Goal: Information Seeking & Learning: Learn about a topic

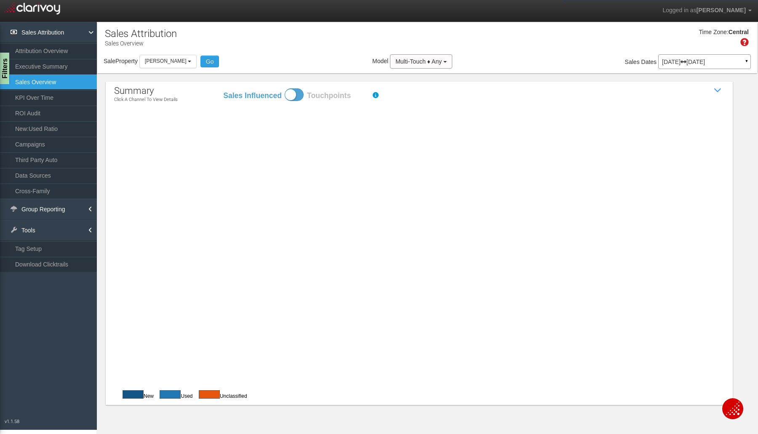
select select "object:5613"
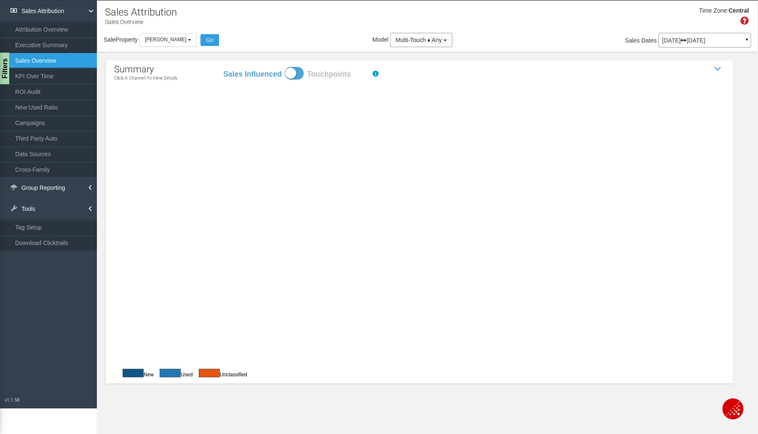
scroll to position [21, 0]
click at [191, 39] on b "button" at bounding box center [189, 40] width 3 height 2
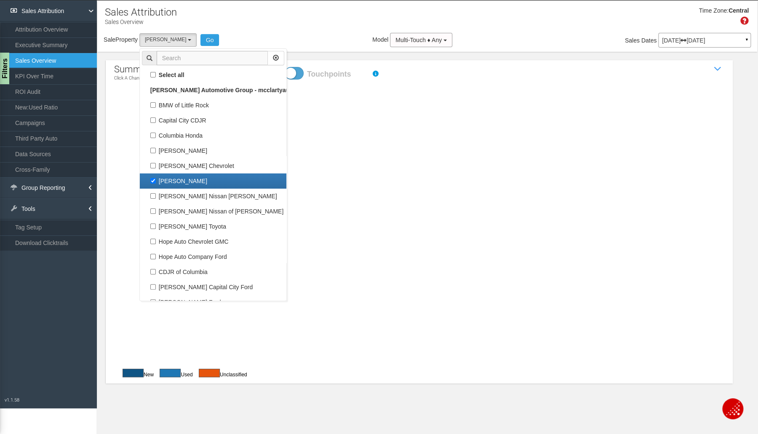
scroll to position [15, 0]
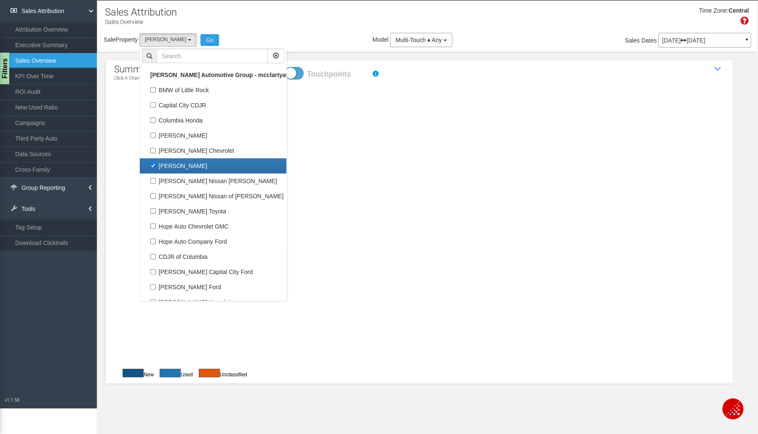
click at [174, 163] on label "[PERSON_NAME]" at bounding box center [213, 165] width 142 height 11
click at [156, 163] on input "[PERSON_NAME]" at bounding box center [152, 165] width 5 height 5
checkbox input "false"
select select
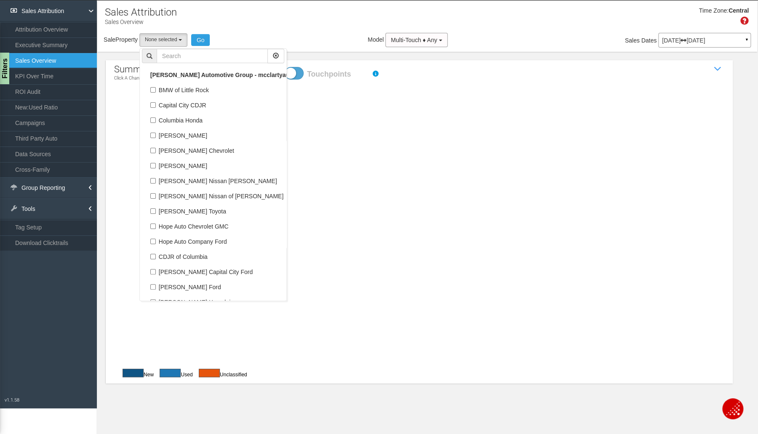
scroll to position [43, 0]
click at [174, 208] on label "[PERSON_NAME] Toyota" at bounding box center [213, 211] width 142 height 11
click at [156, 208] on input "[PERSON_NAME] Toyota" at bounding box center [152, 210] width 5 height 5
checkbox input "true"
select select "object:5616"
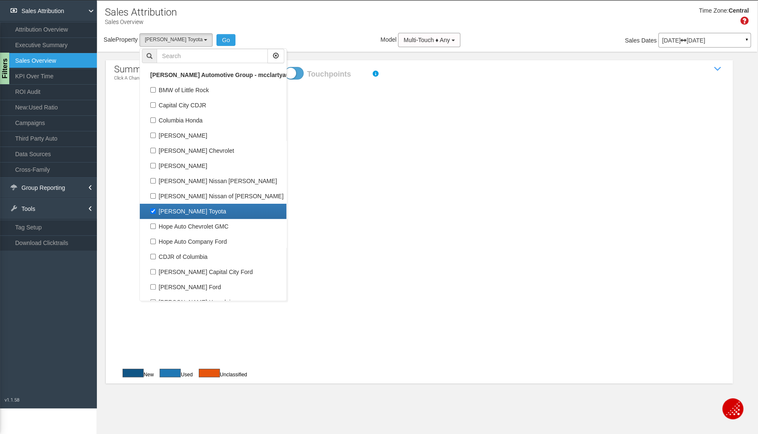
click at [214, 33] on div "Sale Property Loading BMW of Little Rock Capital City CDJR Columbia Honda [PERS…" at bounding box center [427, 42] width 660 height 18
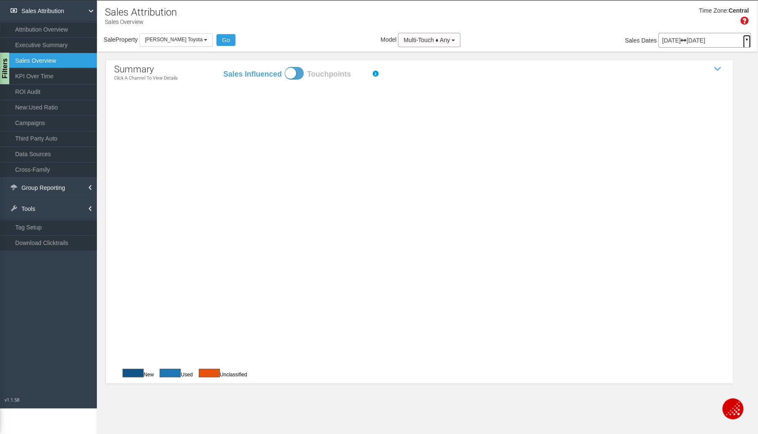
click at [744, 40] on link "▼" at bounding box center [747, 41] width 8 height 13
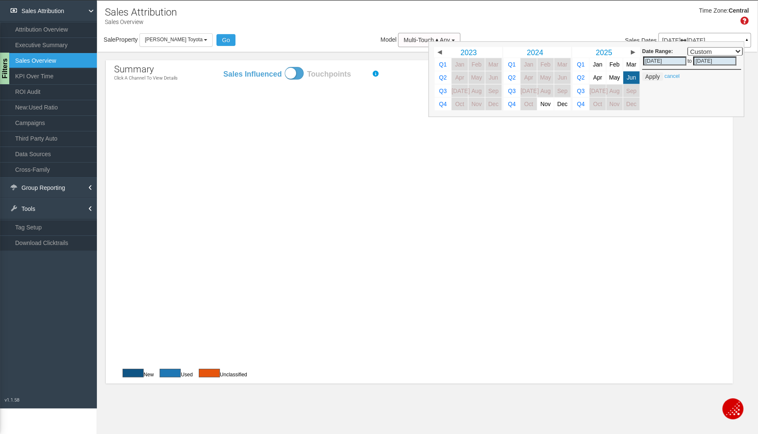
click at [594, 77] on span "Apr" at bounding box center [597, 78] width 9 height 6
select select ","
type input "[DATE]"
click at [631, 77] on span "Jun" at bounding box center [631, 78] width 9 height 6
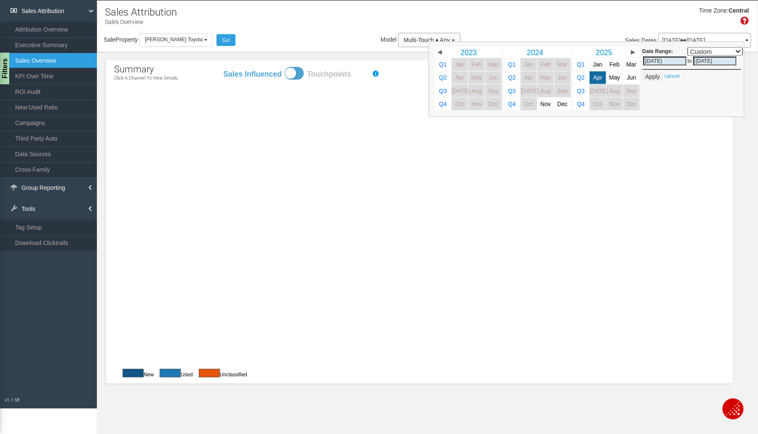
select select ","
type input "[DATE]"
click at [654, 77] on button "Apply" at bounding box center [652, 76] width 21 height 8
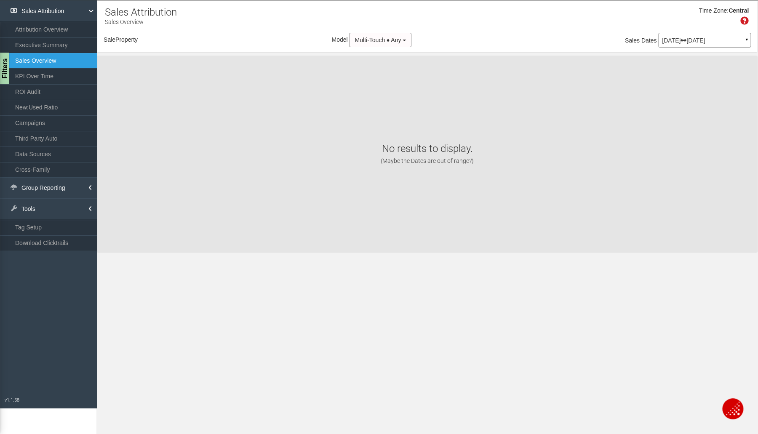
click at [215, 40] on div "Sale Property Loading Go Model Multi-Touch ♦ Any Multi-Touch ♦ Any Multi-Touch …" at bounding box center [427, 42] width 660 height 18
select select "object:5680"
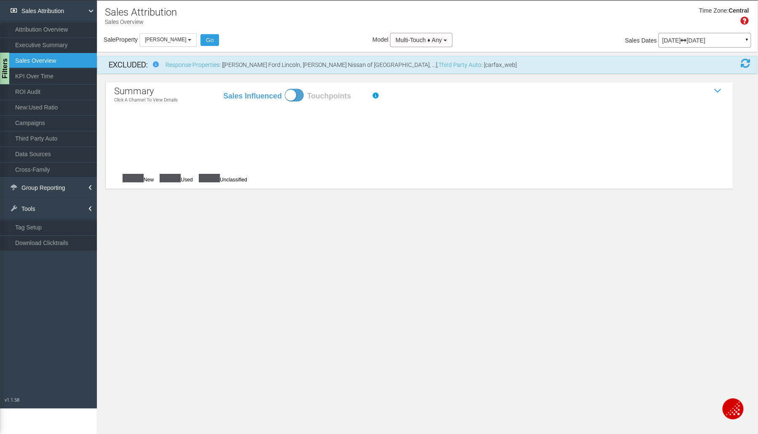
click at [179, 37] on span "[PERSON_NAME]" at bounding box center [166, 40] width 42 height 6
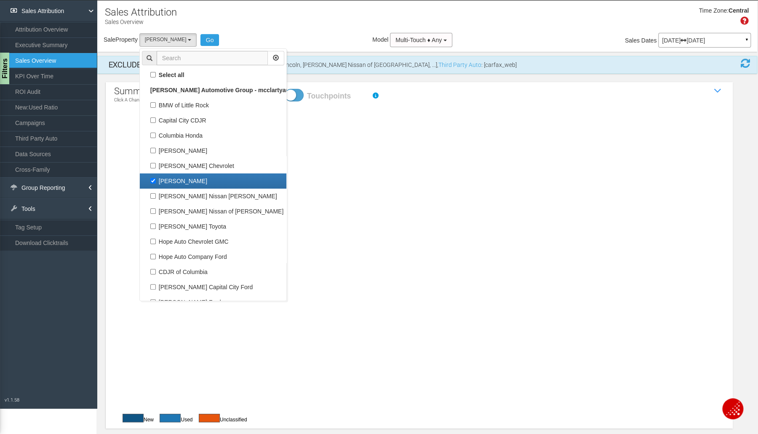
scroll to position [15, 0]
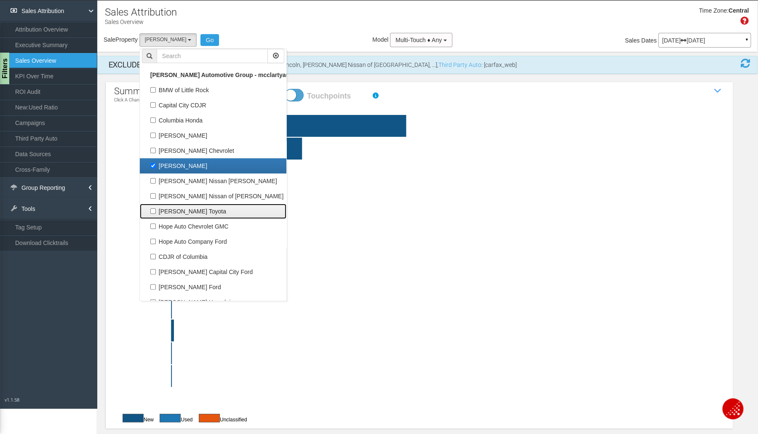
click at [157, 214] on label "[PERSON_NAME] Toyota" at bounding box center [213, 211] width 142 height 11
click at [156, 214] on input "[PERSON_NAME] Toyota" at bounding box center [152, 210] width 5 height 5
checkbox input "true"
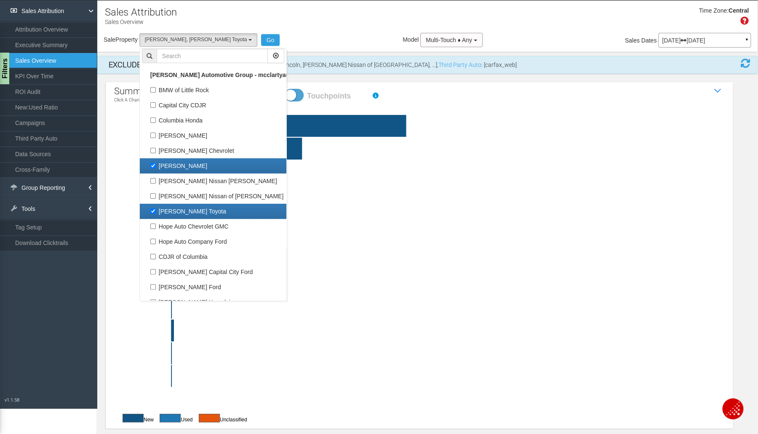
click at [169, 168] on label "[PERSON_NAME]" at bounding box center [213, 165] width 142 height 11
click at [156, 168] on input "[PERSON_NAME]" at bounding box center [152, 165] width 5 height 5
checkbox input "false"
select select "object:5683"
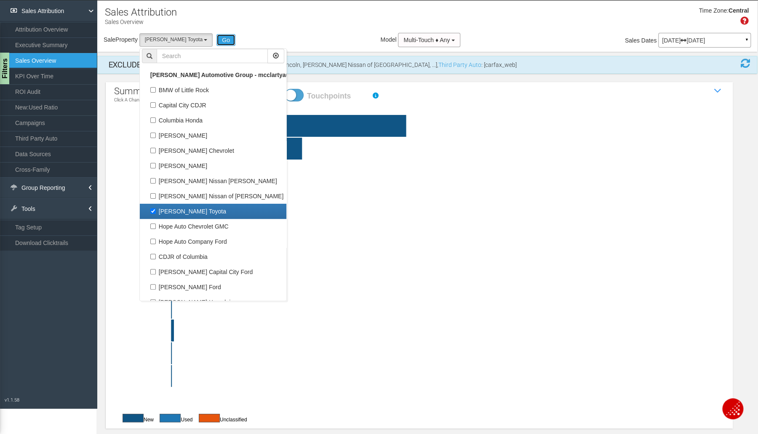
click at [216, 37] on button "Go" at bounding box center [225, 40] width 19 height 12
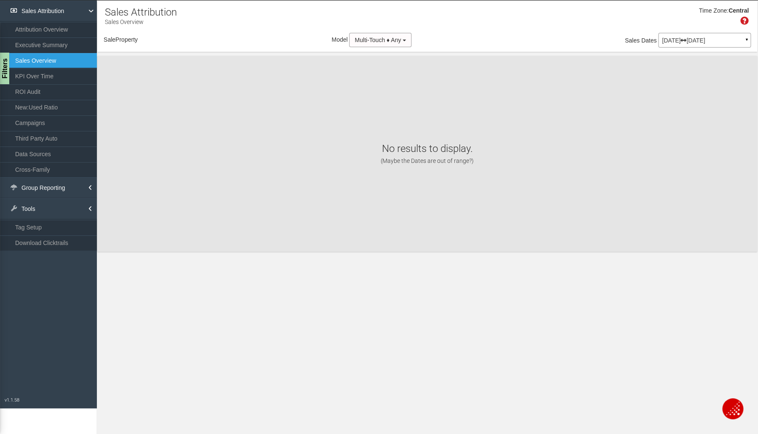
select select "object:5768"
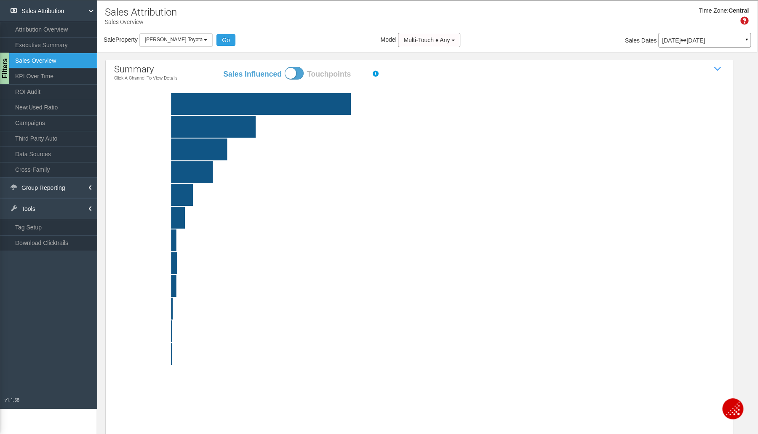
click at [717, 43] on p "[DATE] [DATE]" at bounding box center [704, 40] width 85 height 6
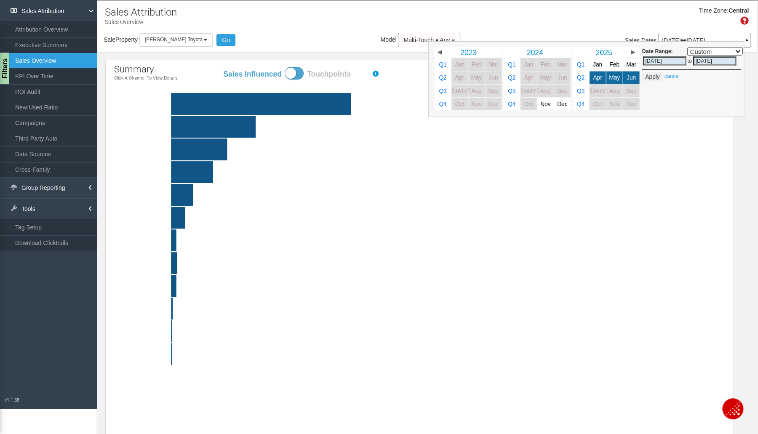
click at [715, 43] on div "Date Range: Custom [DATE] This Week Last Week This Month Last Month This Quarte…" at bounding box center [586, 79] width 316 height 76
click at [341, 45] on div "Sale Property Loading BMW of Little Rock Capital City CDJR Columbia Honda [PERS…" at bounding box center [427, 42] width 660 height 18
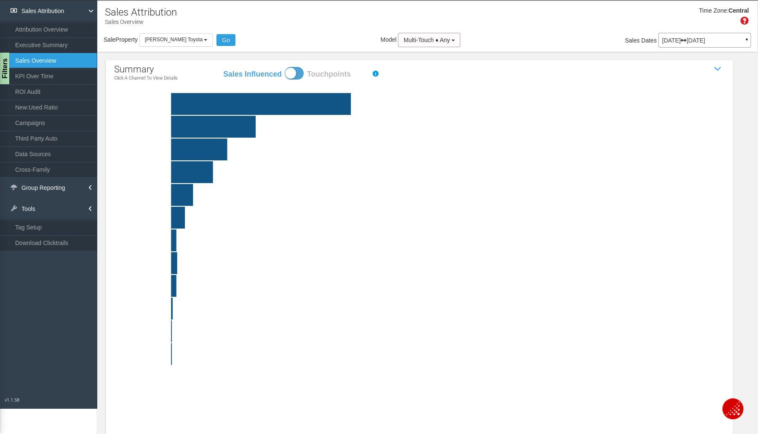
click at [27, 71] on link "KPI Over Time" at bounding box center [48, 76] width 97 height 15
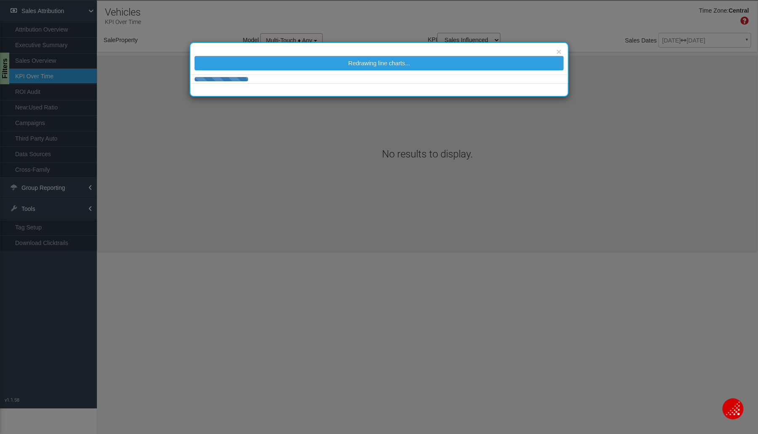
select select "object:5835"
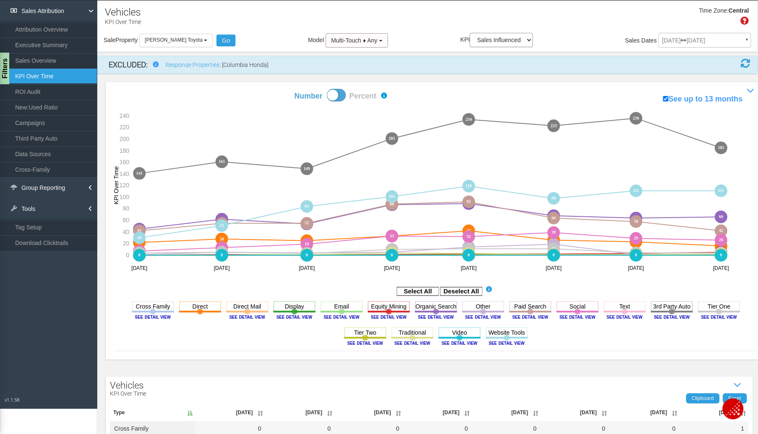
click at [463, 290] on rect at bounding box center [461, 291] width 42 height 8
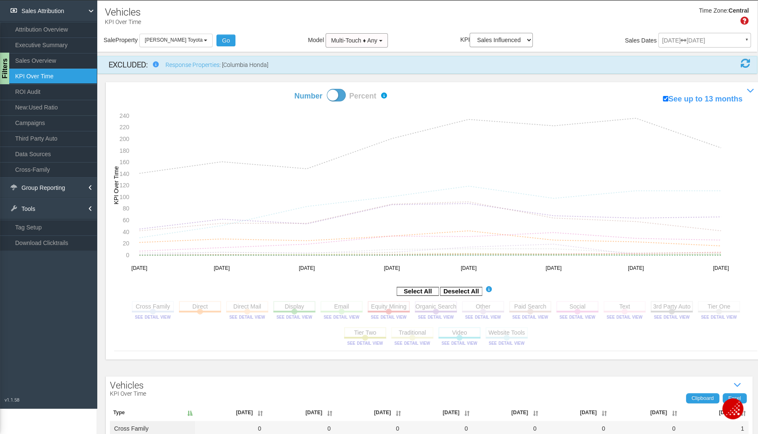
click at [651, 306] on rect at bounding box center [672, 306] width 42 height 11
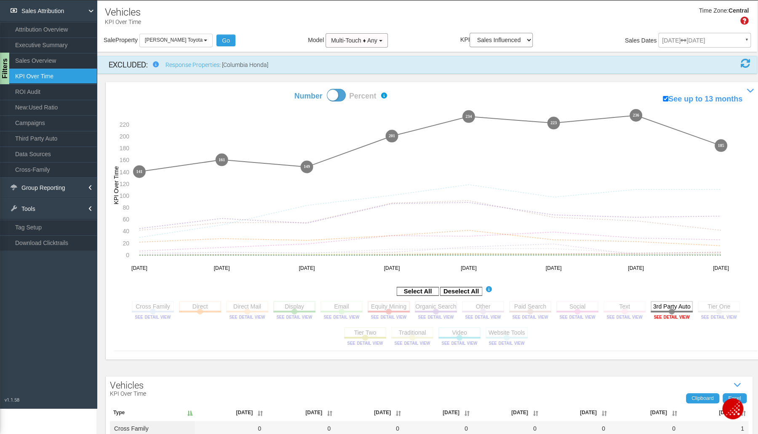
click at [663, 317] on image at bounding box center [672, 317] width 38 height 5
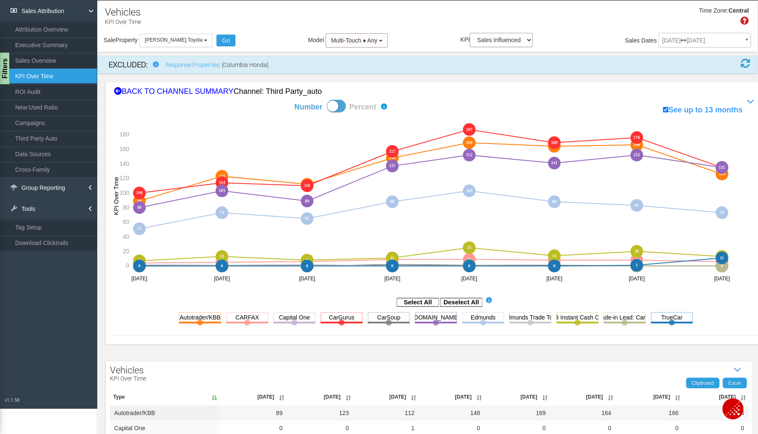
click at [459, 301] on rect at bounding box center [461, 302] width 42 height 8
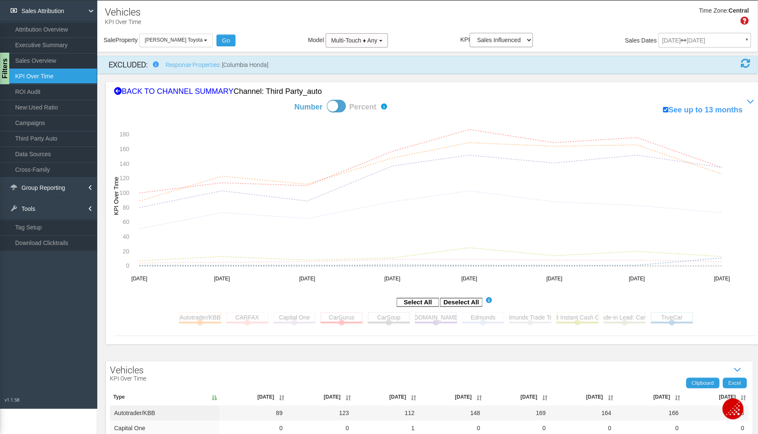
click at [184, 322] on rect at bounding box center [200, 317] width 42 height 11
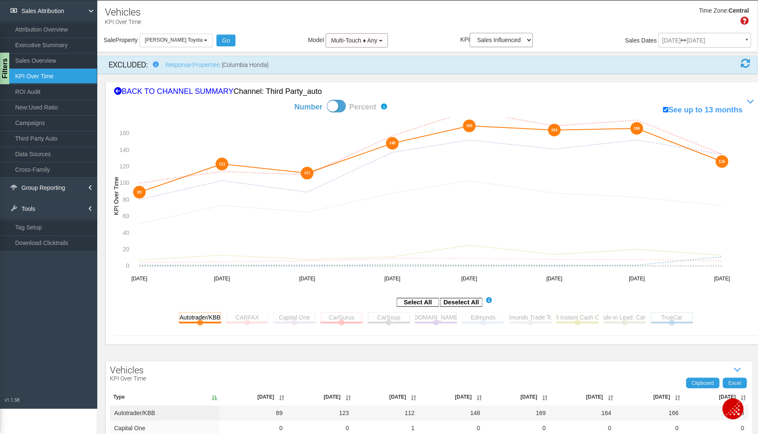
click at [254, 321] on rect at bounding box center [247, 317] width 42 height 11
click at [323, 320] on rect at bounding box center [341, 317] width 42 height 11
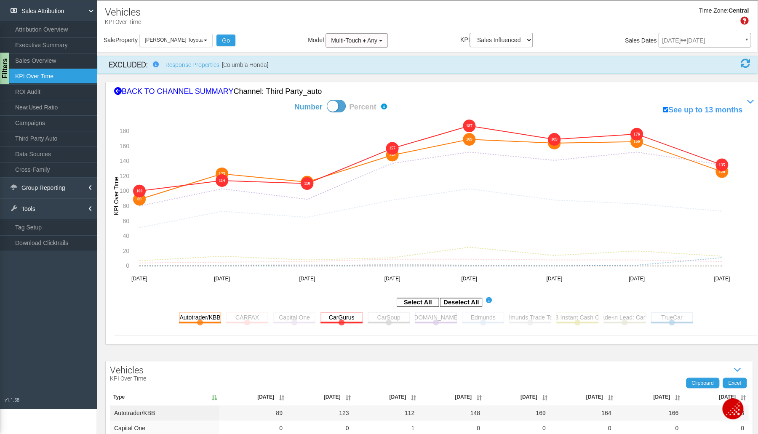
click at [323, 320] on rect at bounding box center [341, 317] width 42 height 11
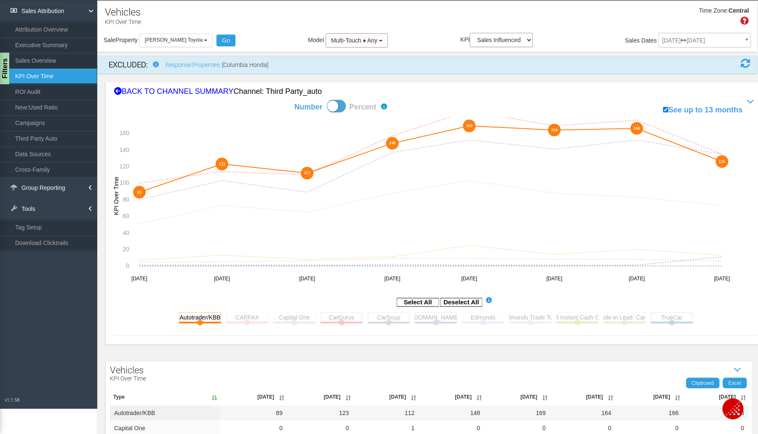
click at [419, 320] on rect at bounding box center [436, 317] width 42 height 11
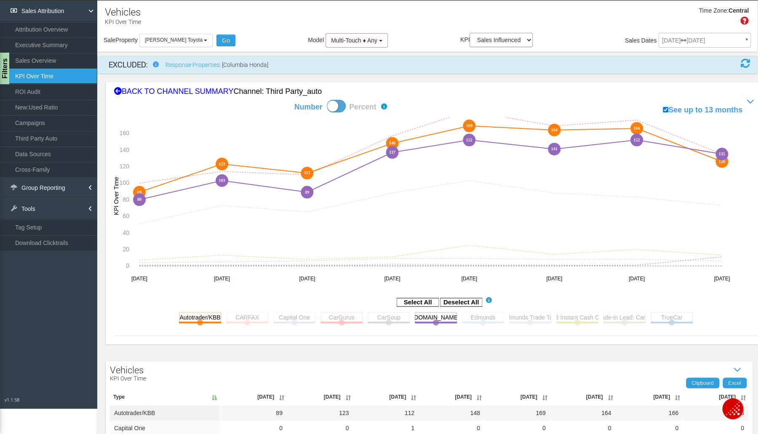
click at [419, 320] on rect at bounding box center [436, 317] width 42 height 11
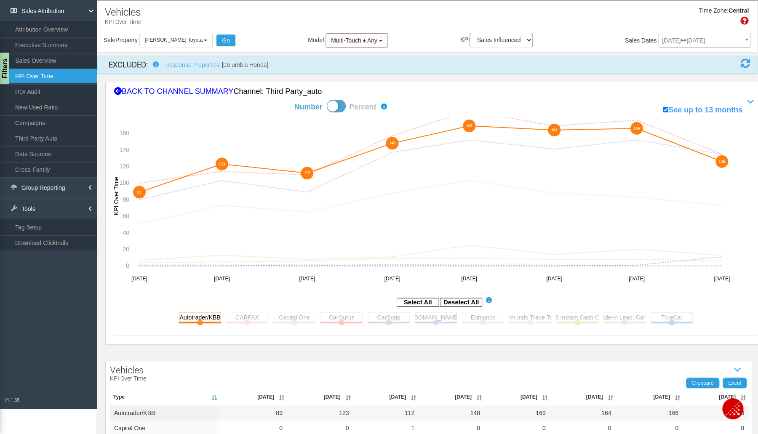
click at [469, 319] on rect at bounding box center [483, 317] width 42 height 11
click at [665, 315] on rect at bounding box center [672, 317] width 42 height 11
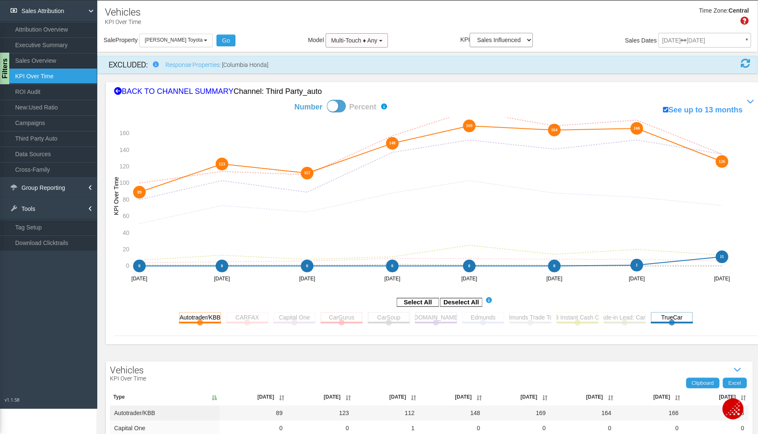
click at [665, 315] on rect at bounding box center [672, 317] width 42 height 11
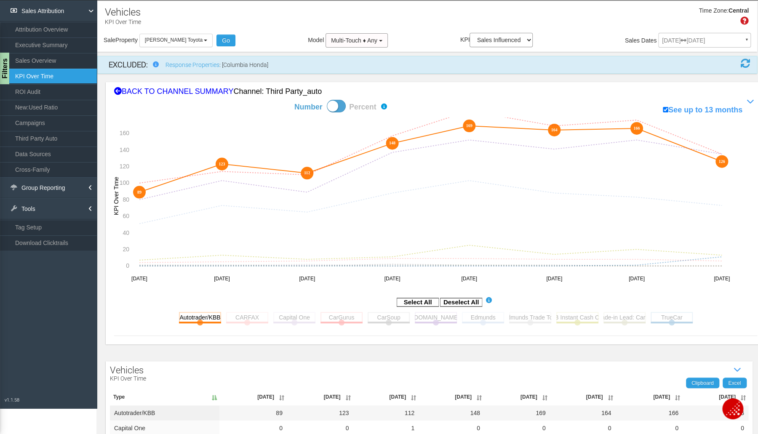
click at [41, 90] on link "ROI Audit" at bounding box center [48, 91] width 97 height 15
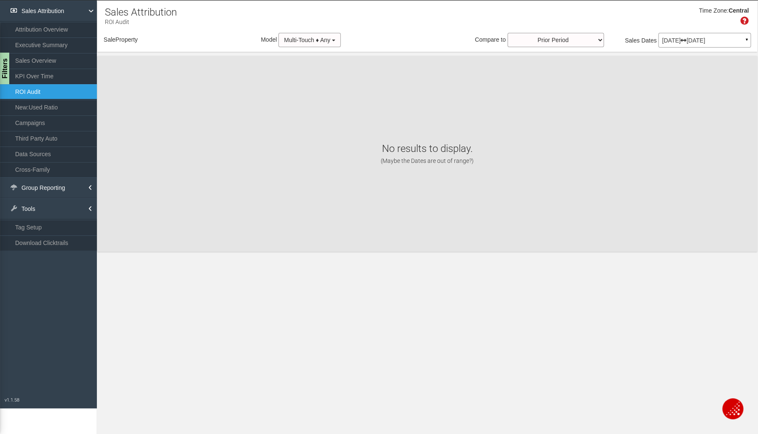
select select "object:6071"
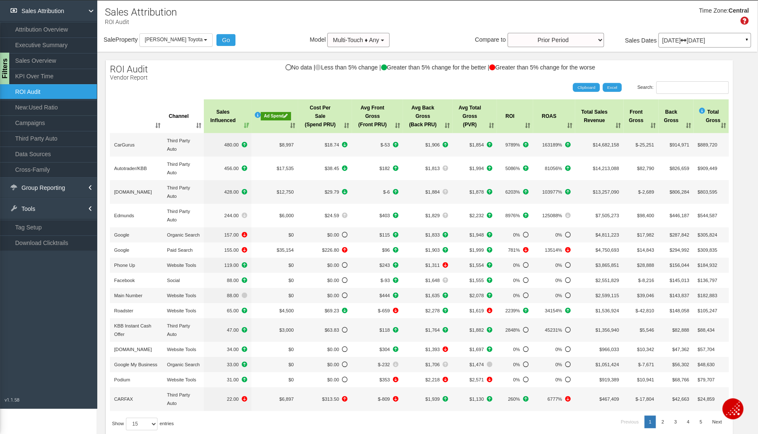
click at [239, 121] on th "Sales Influenced" at bounding box center [227, 116] width 47 height 34
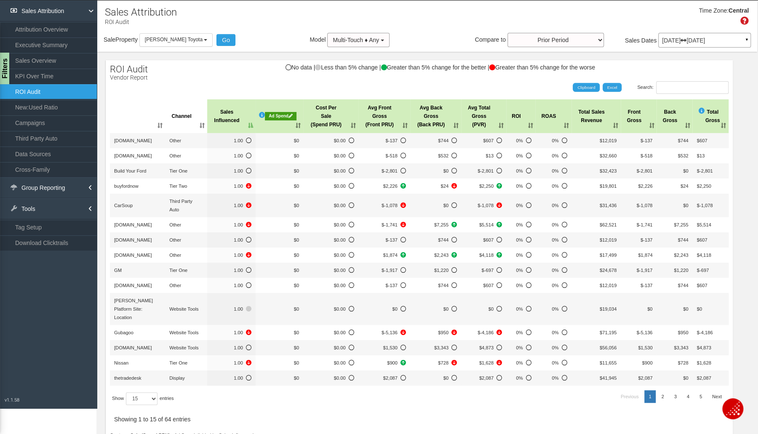
click at [251, 121] on th "Sales Influenced" at bounding box center [231, 116] width 48 height 34
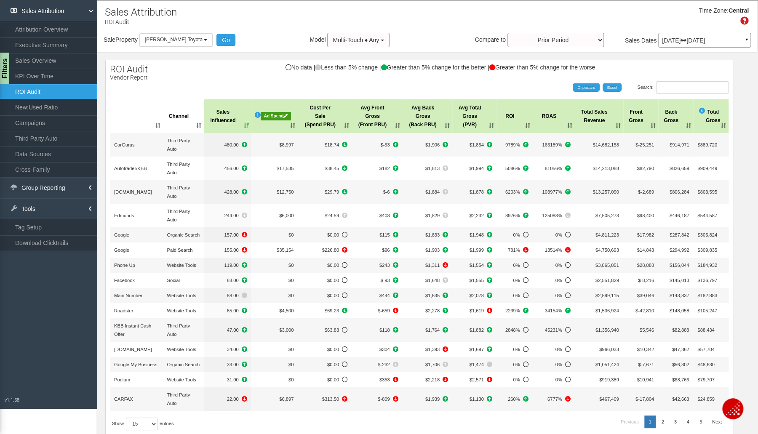
click at [681, 78] on div "No data | Less than 5% change | Greater than 5% change for the better | Greater…" at bounding box center [419, 71] width 627 height 14
click at [679, 86] on input "Search:" at bounding box center [692, 87] width 72 height 13
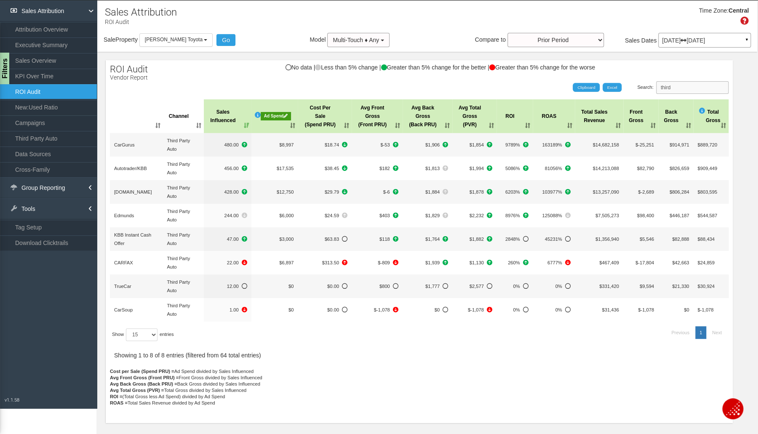
type input "third"
